Goal: Communication & Community: Connect with others

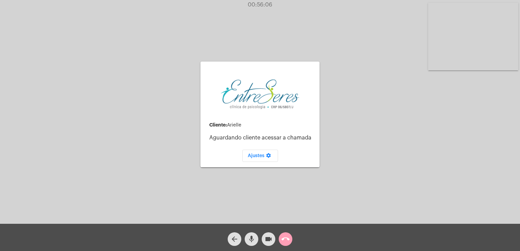
click at [284, 241] on mat-icon "call_end" at bounding box center [286, 239] width 8 height 8
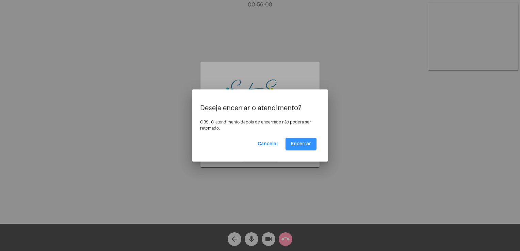
click at [303, 142] on span "Encerrar" at bounding box center [301, 144] width 20 height 5
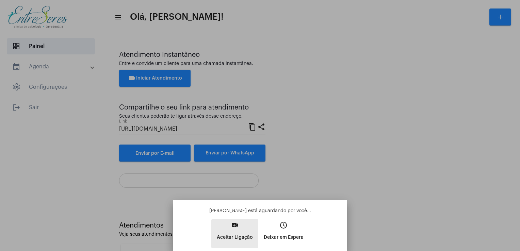
click at [235, 228] on mat-icon "video_call" at bounding box center [235, 225] width 8 height 8
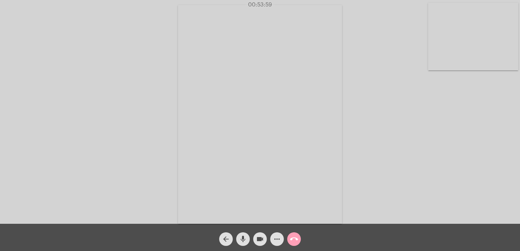
click at [292, 238] on mat-icon "call_end" at bounding box center [294, 239] width 8 height 8
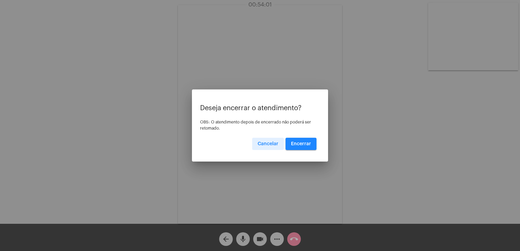
click at [303, 149] on button "Encerrar" at bounding box center [301, 144] width 31 height 12
